Goal: Transaction & Acquisition: Purchase product/service

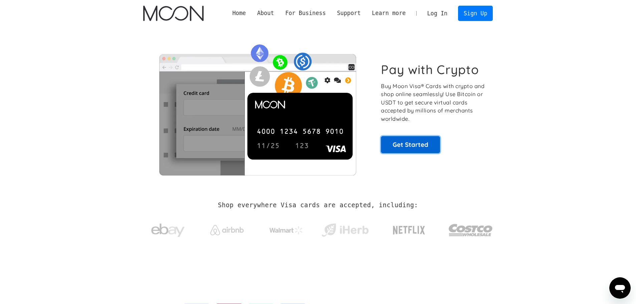
click at [398, 144] on link "Get Started" at bounding box center [410, 144] width 59 height 17
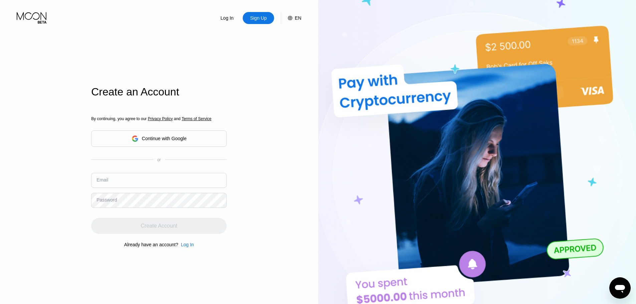
click at [207, 136] on div "By continuing, you agree to our Privacy Policy and Terms of Service Continue wi…" at bounding box center [159, 181] width 136 height 161
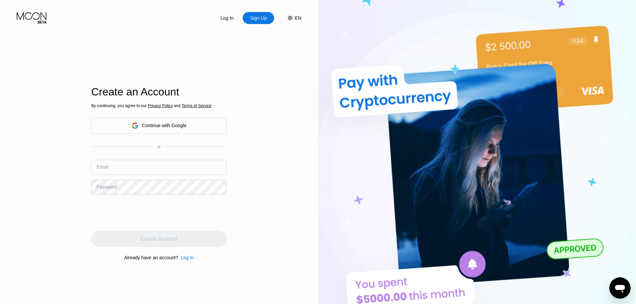
click at [197, 127] on div "Continue with Google" at bounding box center [159, 126] width 136 height 16
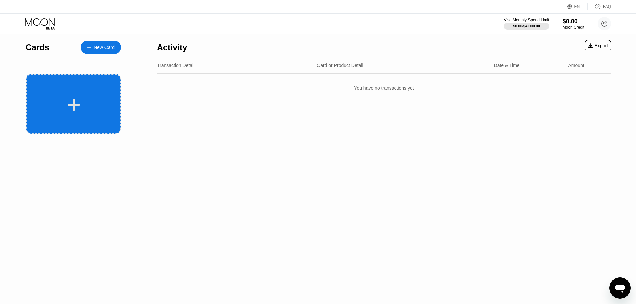
click at [104, 113] on div at bounding box center [73, 104] width 94 height 60
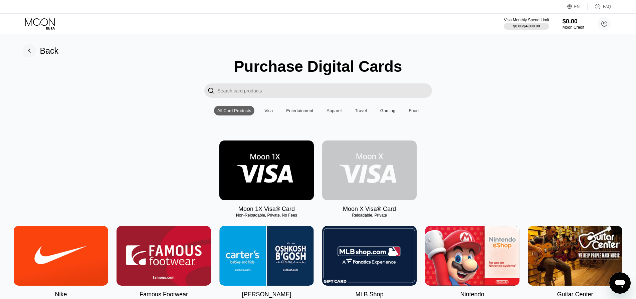
click at [398, 171] on img at bounding box center [369, 171] width 94 height 60
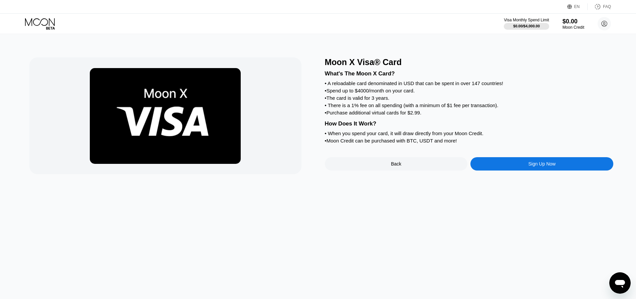
click at [489, 171] on div "Sign Up Now" at bounding box center [541, 163] width 143 height 13
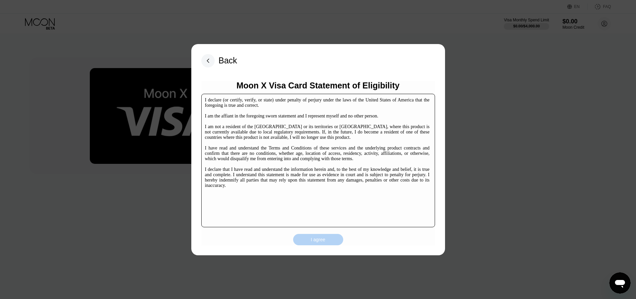
click at [322, 237] on div "I agree" at bounding box center [318, 240] width 15 height 6
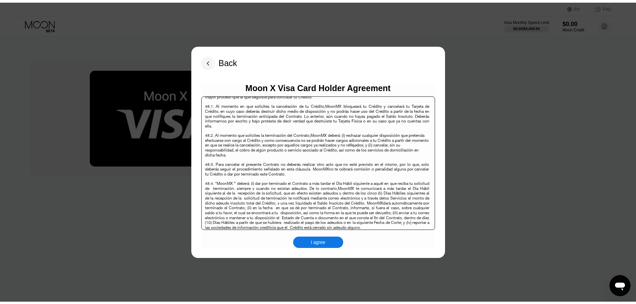
scroll to position [4336, 0]
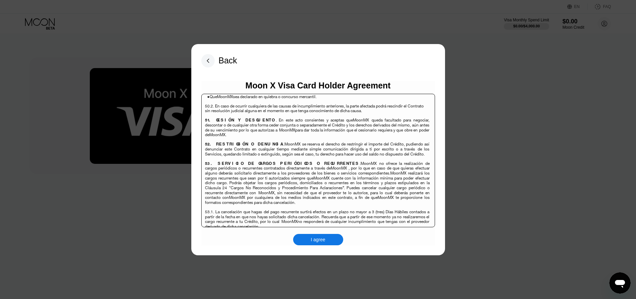
click at [329, 238] on div "I agree" at bounding box center [318, 239] width 50 height 11
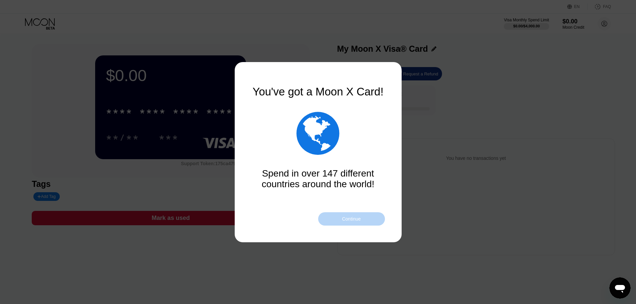
click at [374, 217] on div "Continue" at bounding box center [351, 218] width 67 height 13
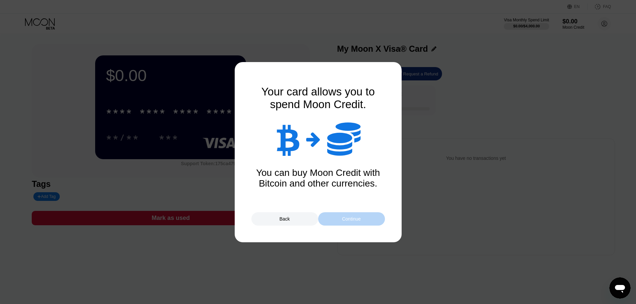
click at [375, 217] on div "Continue" at bounding box center [351, 218] width 67 height 13
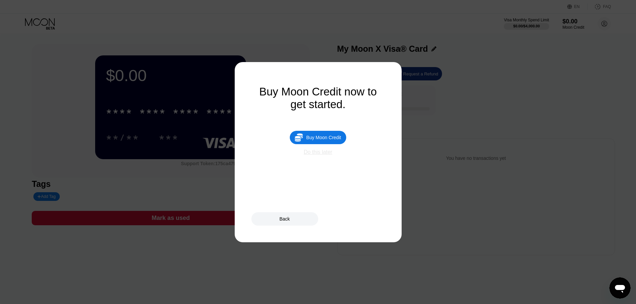
click at [323, 155] on div "Do this later" at bounding box center [318, 152] width 28 height 6
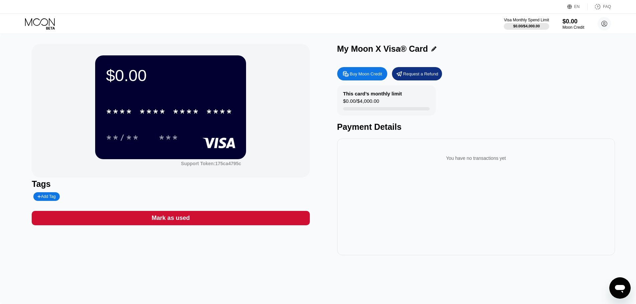
click at [183, 98] on div "$0.00 * * * * * * * * * * * * **** **/** ***" at bounding box center [170, 106] width 151 height 103
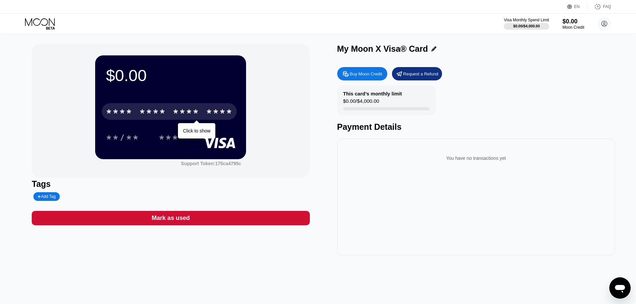
click at [197, 112] on div "* * * *" at bounding box center [186, 112] width 27 height 11
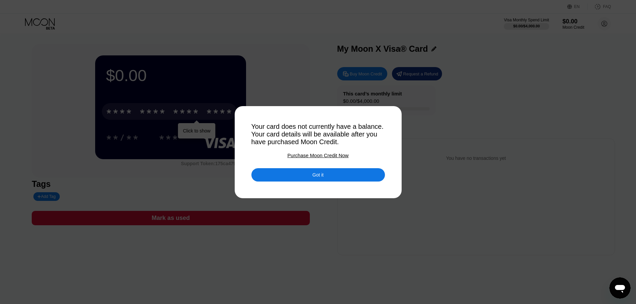
click at [279, 177] on div "Got it" at bounding box center [318, 174] width 134 height 13
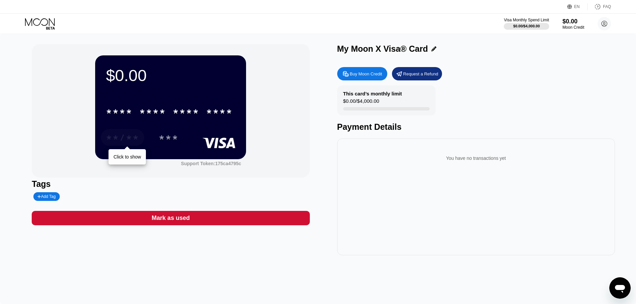
click at [120, 138] on div "**/**" at bounding box center [122, 138] width 33 height 11
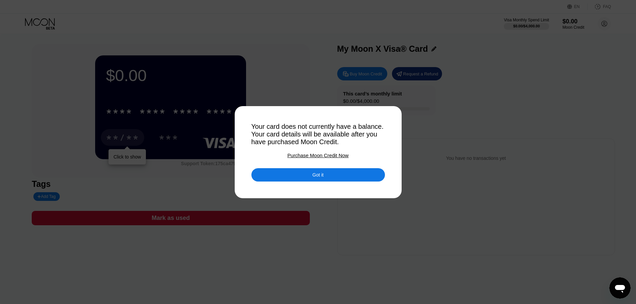
click at [275, 175] on div "Got it" at bounding box center [318, 174] width 134 height 13
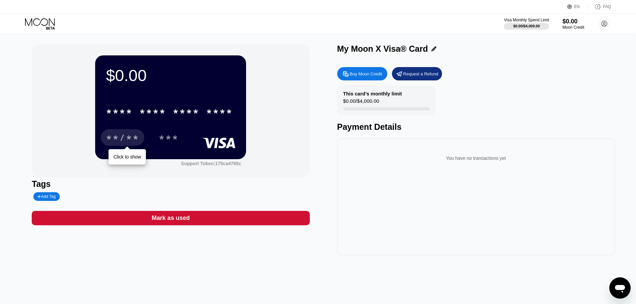
click at [225, 222] on div "Mark as used" at bounding box center [171, 218] width 278 height 14
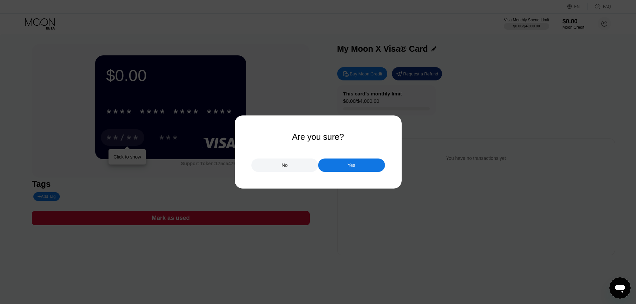
click at [292, 162] on div "No" at bounding box center [284, 165] width 67 height 13
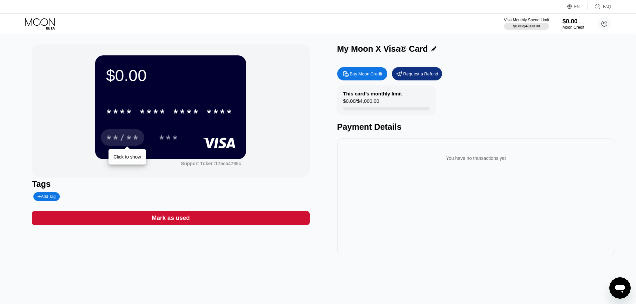
click at [369, 73] on div "Buy Moon Credit" at bounding box center [366, 74] width 32 height 6
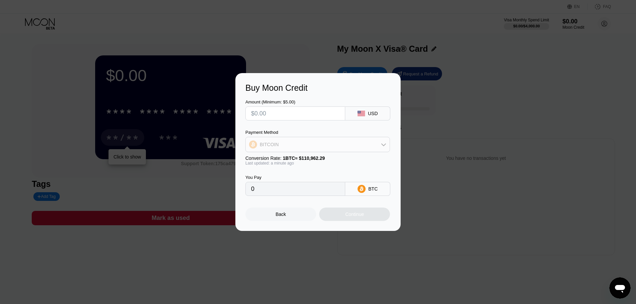
click at [379, 145] on div "BITCOIN" at bounding box center [318, 144] width 144 height 13
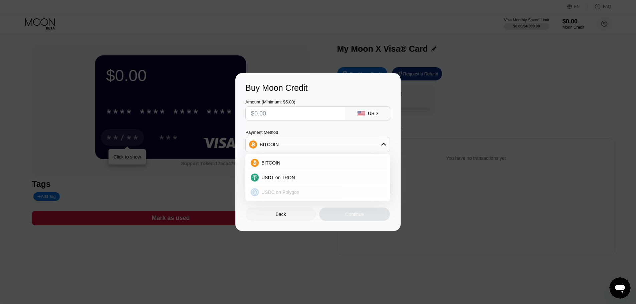
click at [366, 196] on div "USDC on Polygon" at bounding box center [317, 192] width 141 height 13
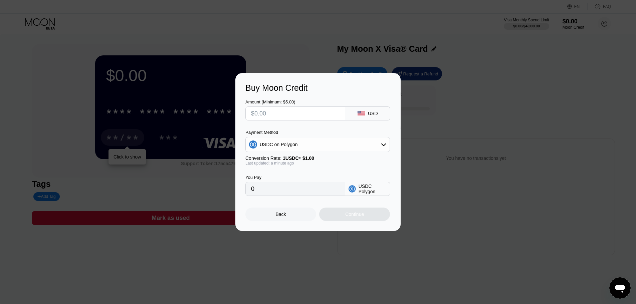
click at [321, 194] on input "0" at bounding box center [295, 188] width 88 height 13
drag, startPoint x: 253, startPoint y: 194, endPoint x: 229, endPoint y: 194, distance: 24.0
click at [229, 194] on div "Buy Moon Credit Amount (Minimum: $5.00) USD Payment Method USDC on Polygon Conv…" at bounding box center [318, 152] width 636 height 158
click at [311, 112] on input "text" at bounding box center [295, 113] width 88 height 13
type input "$1"
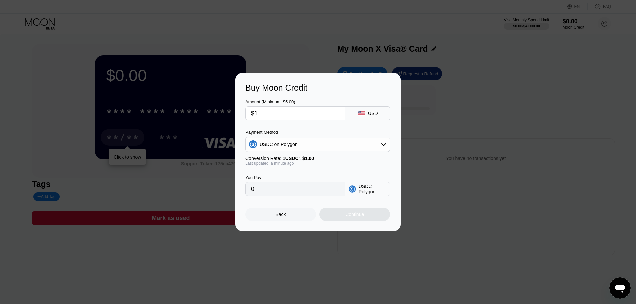
type input "1.00000000"
drag, startPoint x: 263, startPoint y: 112, endPoint x: 236, endPoint y: 111, distance: 26.4
click at [236, 111] on div "Buy Moon Credit Amount (Minimum: $5.00) $1 USD Payment Method USDC on Polygon C…" at bounding box center [317, 152] width 165 height 158
type input "$2"
type input "2.00000000"
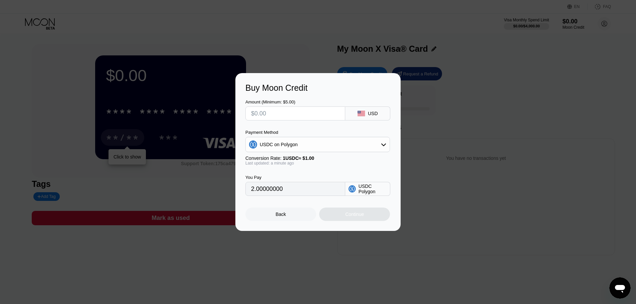
type input "0"
type input "$3"
type input "3.00000000"
type input "0"
type input "$4"
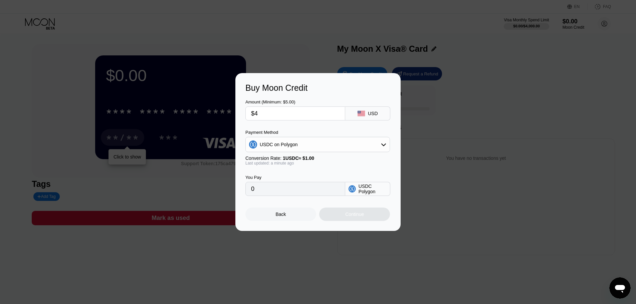
type input "4.00000000"
type input "0"
type input "$5"
type input "5.00000000"
type input "$5"
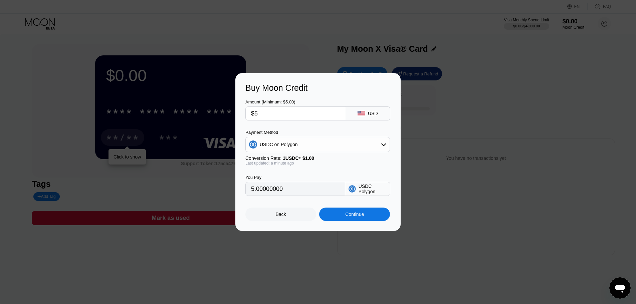
click at [294, 212] on div "Back" at bounding box center [280, 214] width 71 height 13
